Goal: Task Accomplishment & Management: Manage account settings

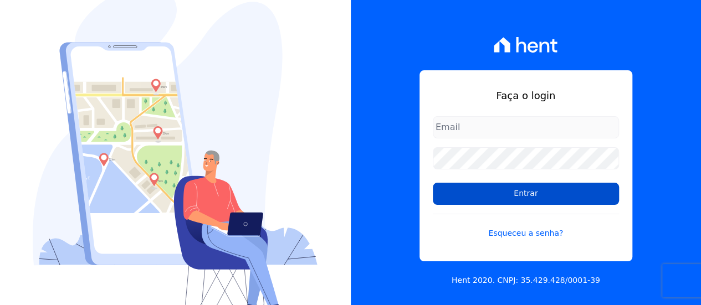
type input "[EMAIL_ADDRESS][DOMAIN_NAME]"
click at [523, 189] on input "Entrar" at bounding box center [526, 194] width 186 height 22
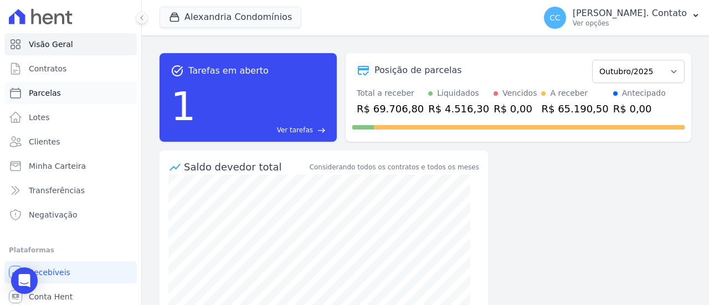
click at [55, 91] on span "Parcelas" at bounding box center [45, 93] width 32 height 11
select select
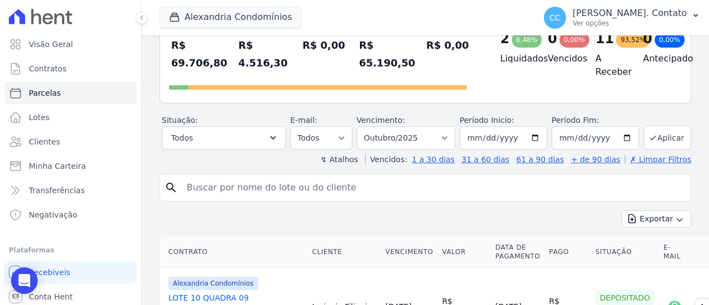
scroll to position [111, 0]
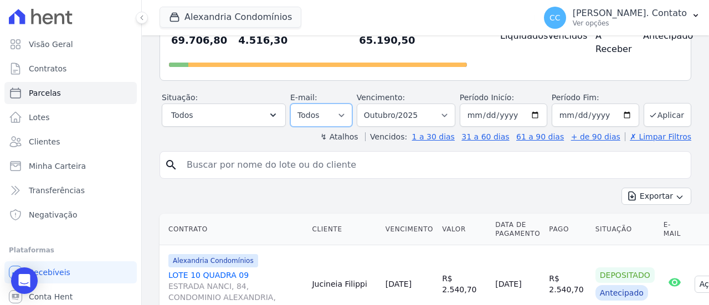
click at [345, 114] on select "Todos Lido Não-lido" at bounding box center [321, 115] width 62 height 23
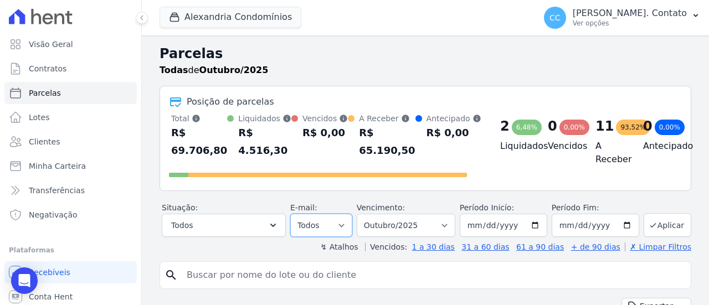
scroll to position [0, 0]
click at [664, 225] on button "Aplicar" at bounding box center [668, 226] width 48 height 24
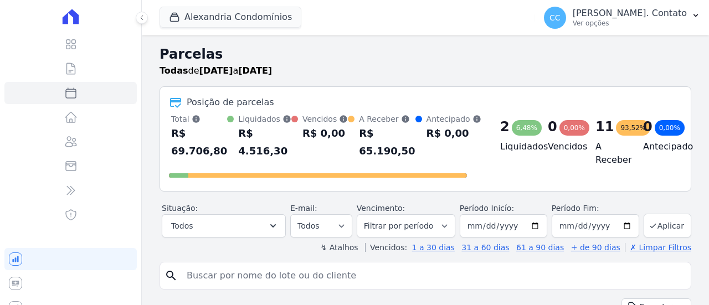
select select
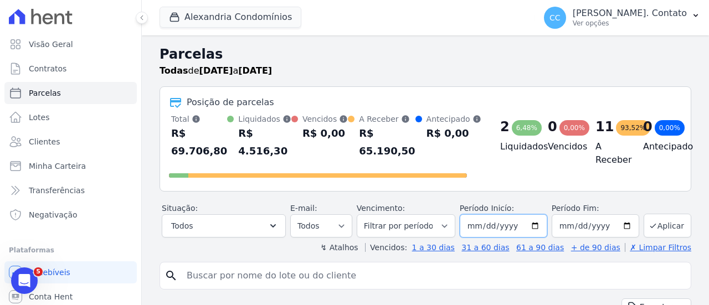
click at [480, 229] on input "[DATE]" at bounding box center [504, 225] width 88 height 23
type input "[DATE]"
click at [563, 229] on input "[DATE]" at bounding box center [596, 225] width 88 height 23
type input "2025-10-30"
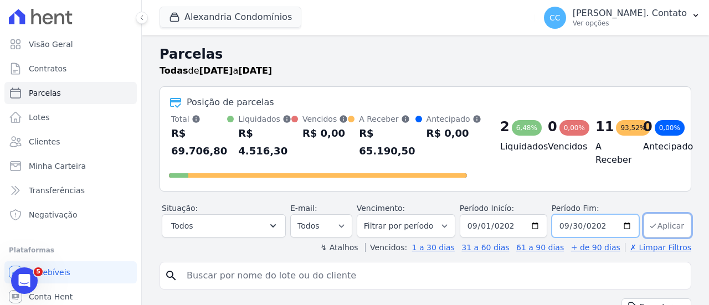
type input "2025-09-30"
click at [654, 223] on button "Aplicar" at bounding box center [668, 226] width 48 height 24
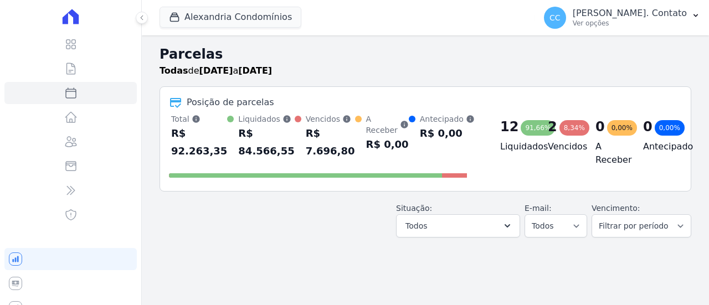
select select
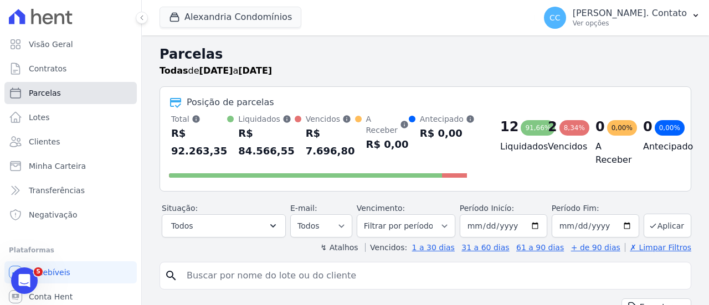
click at [53, 95] on span "Parcelas" at bounding box center [45, 93] width 32 height 11
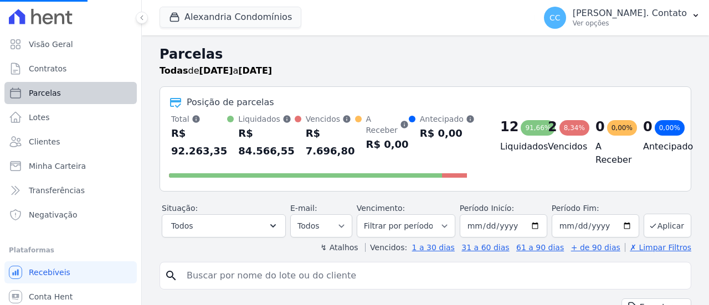
select select
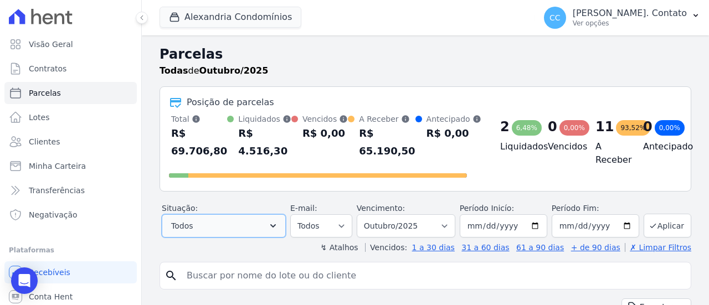
click at [245, 222] on button "Todos" at bounding box center [224, 225] width 124 height 23
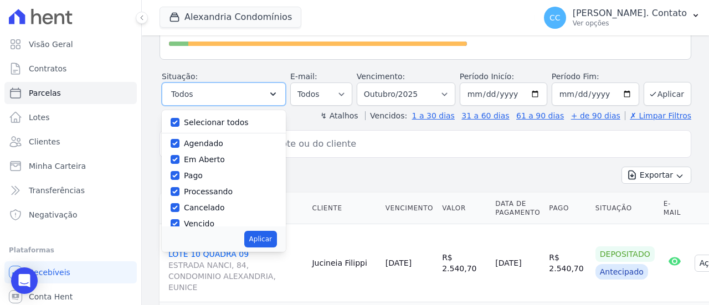
scroll to position [166, 0]
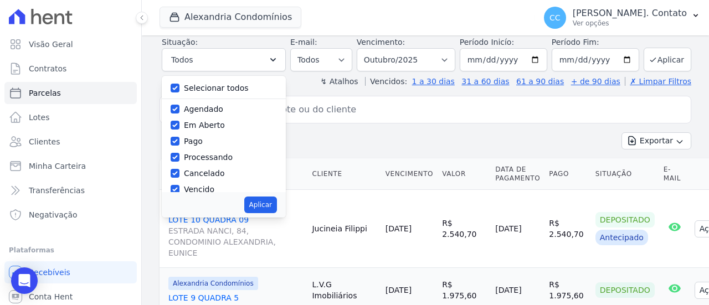
click at [215, 91] on label "Selecionar todos" at bounding box center [216, 88] width 65 height 9
click at [180, 91] on input "Selecionar todos" at bounding box center [175, 88] width 9 height 9
checkbox input "false"
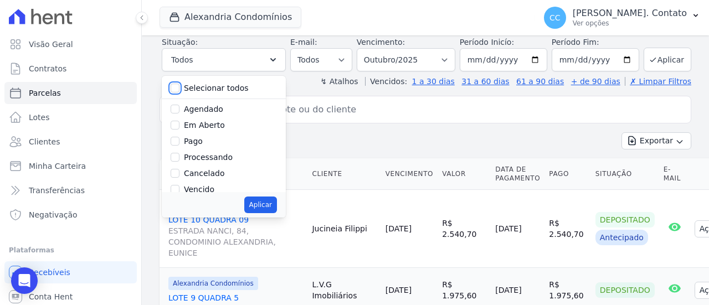
checkbox input "false"
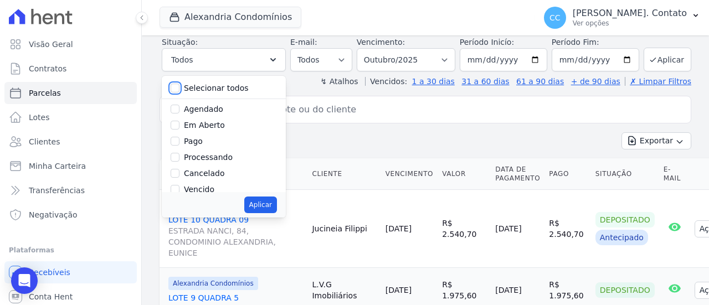
checkbox input "false"
click at [203, 140] on label "Pago" at bounding box center [193, 141] width 19 height 9
click at [180, 140] on input "Pago" at bounding box center [175, 141] width 9 height 9
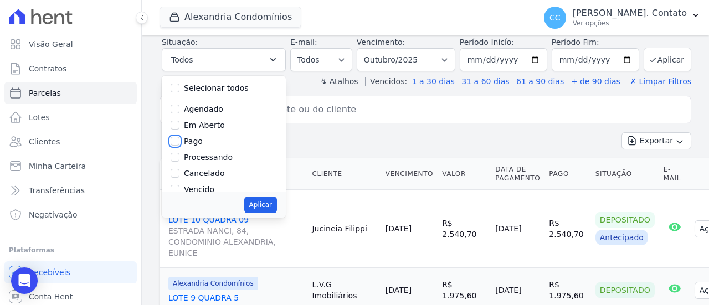
checkbox input "true"
click at [277, 200] on button "Aplicar" at bounding box center [260, 205] width 33 height 17
select select "paid"
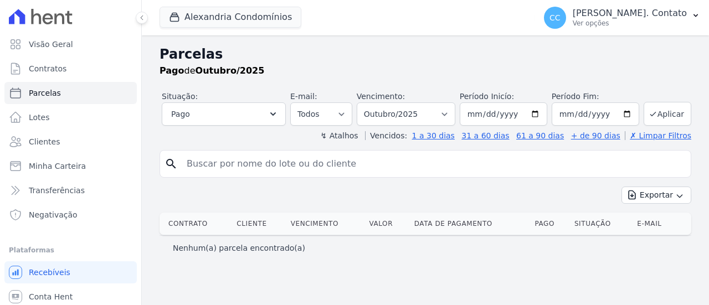
select select
click at [237, 13] on button "Alexandria Condomínios" at bounding box center [231, 17] width 142 height 21
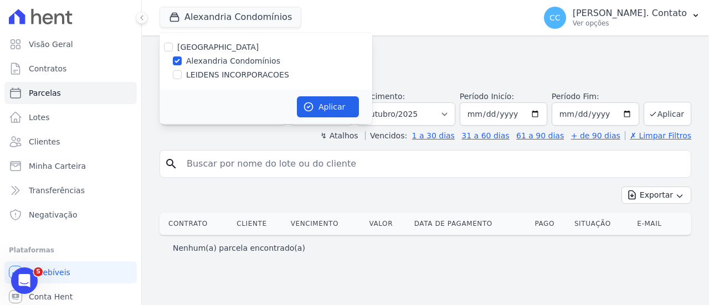
click at [220, 75] on label "LEIDENS INCORPORACOES" at bounding box center [237, 75] width 103 height 12
click at [182, 75] on input "LEIDENS INCORPORACOES" at bounding box center [177, 74] width 9 height 9
checkbox input "true"
click at [363, 109] on div "Aplicar" at bounding box center [266, 107] width 213 height 34
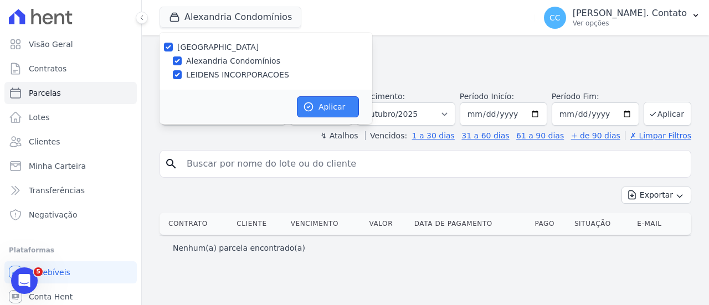
click at [347, 112] on button "Aplicar" at bounding box center [328, 106] width 62 height 21
select select
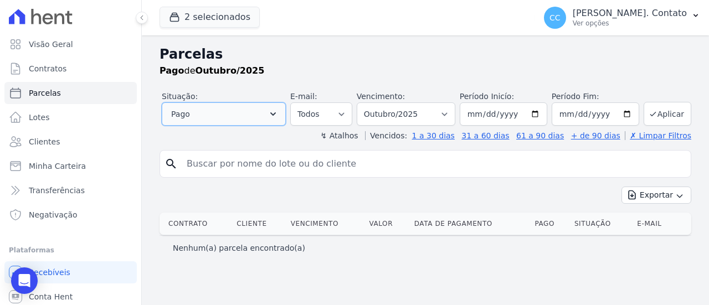
click at [252, 112] on button "Pago" at bounding box center [224, 113] width 124 height 23
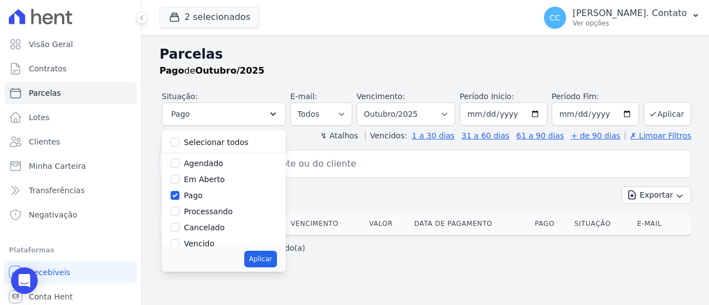
click at [233, 146] on label "Selecionar todos" at bounding box center [216, 142] width 65 height 9
click at [180, 146] on input "Selecionar todos" at bounding box center [175, 142] width 9 height 9
checkbox input "true"
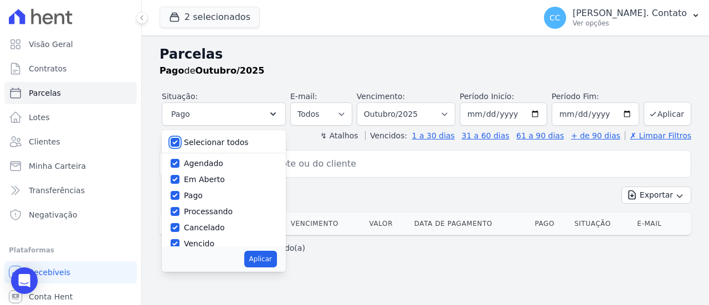
checkbox input "true"
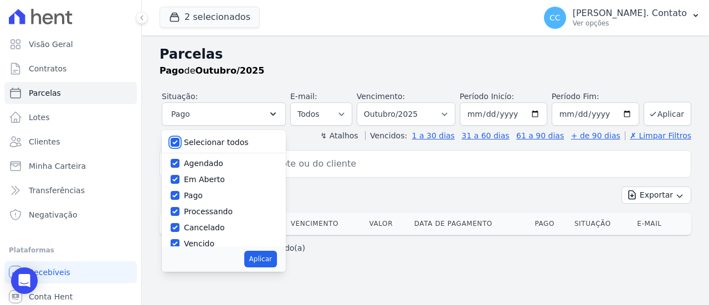
checkbox input "true"
click at [277, 264] on button "Aplicar" at bounding box center [260, 259] width 33 height 17
select select "scheduled"
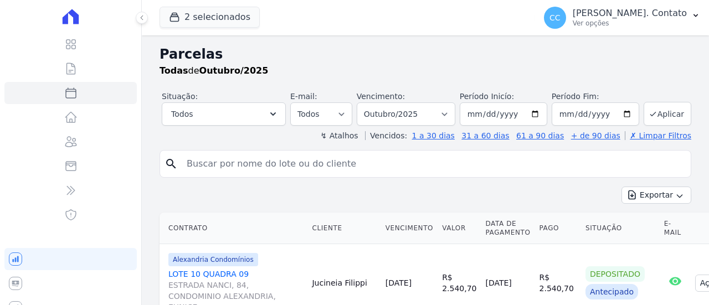
select select
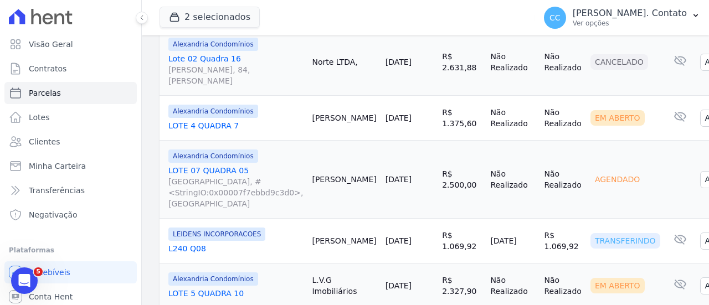
scroll to position [554, 0]
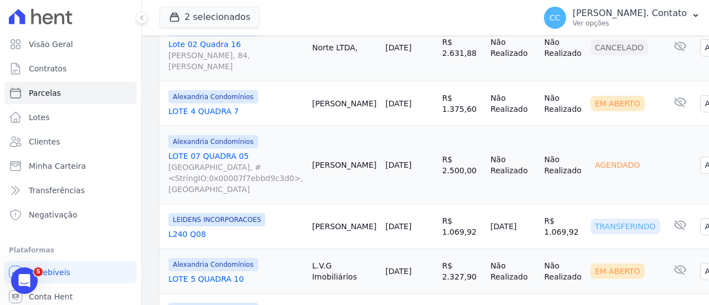
click at [189, 229] on link "L240 Q08" at bounding box center [235, 234] width 135 height 11
